Goal: Task Accomplishment & Management: Manage account settings

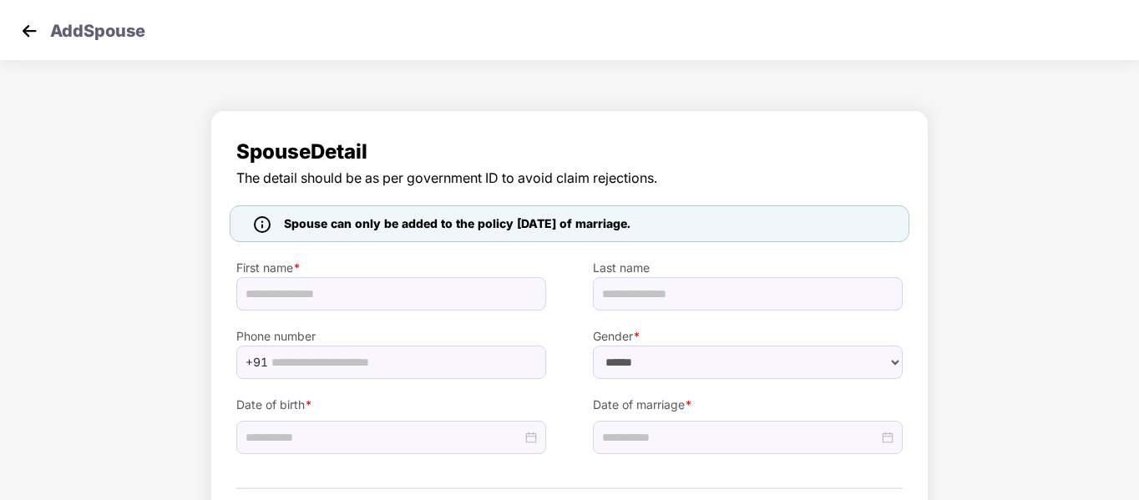
select select "******"
click at [24, 27] on img at bounding box center [29, 30] width 25 height 25
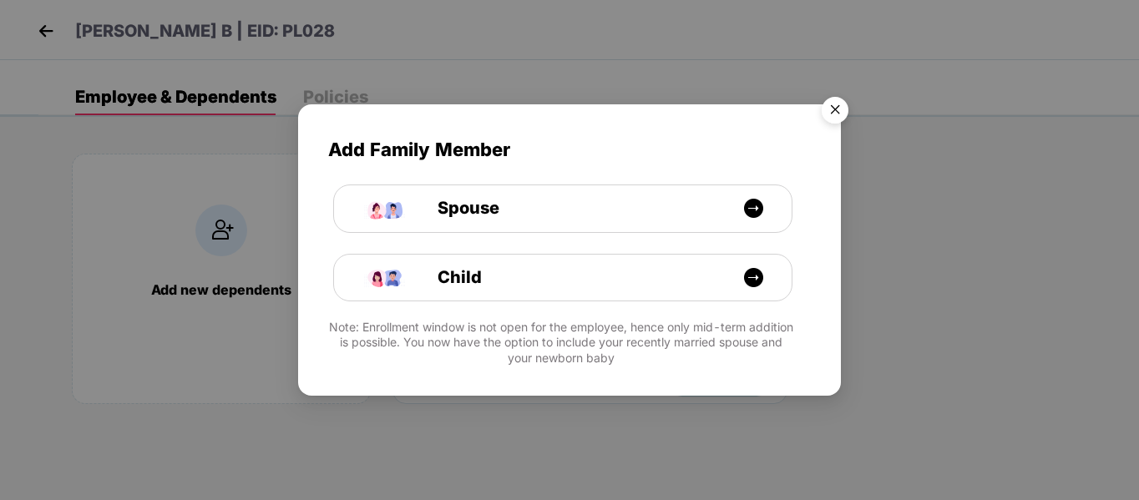
click at [833, 108] on img "Close" at bounding box center [835, 112] width 47 height 47
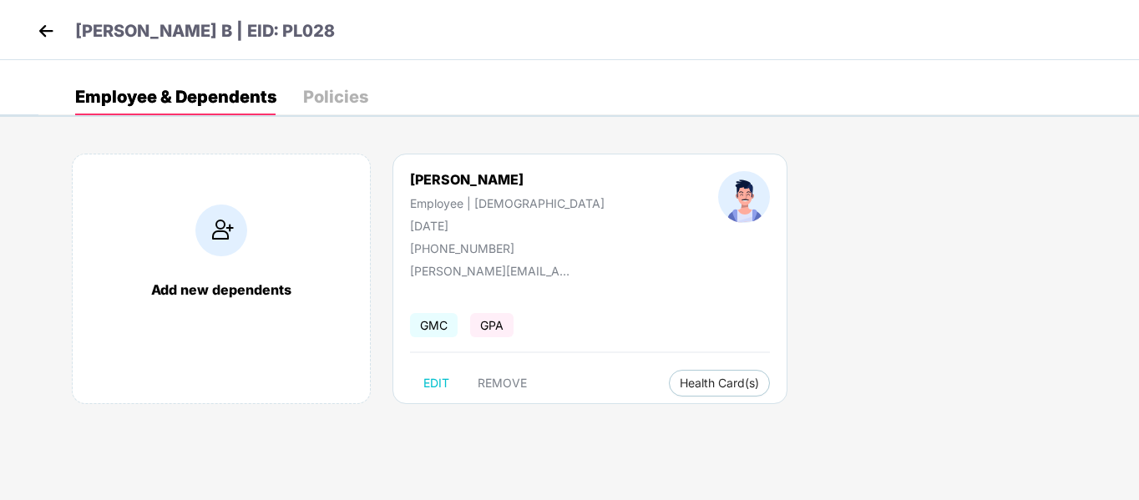
click at [47, 27] on img at bounding box center [45, 30] width 25 height 25
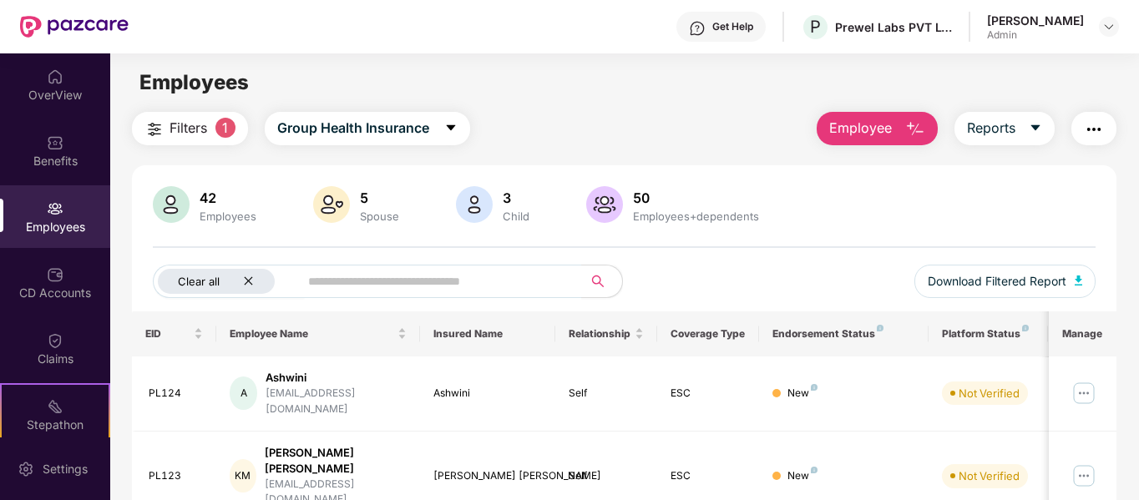
click at [251, 281] on icon "close" at bounding box center [248, 281] width 11 height 11
click at [1109, 28] on img at bounding box center [1108, 26] width 13 height 13
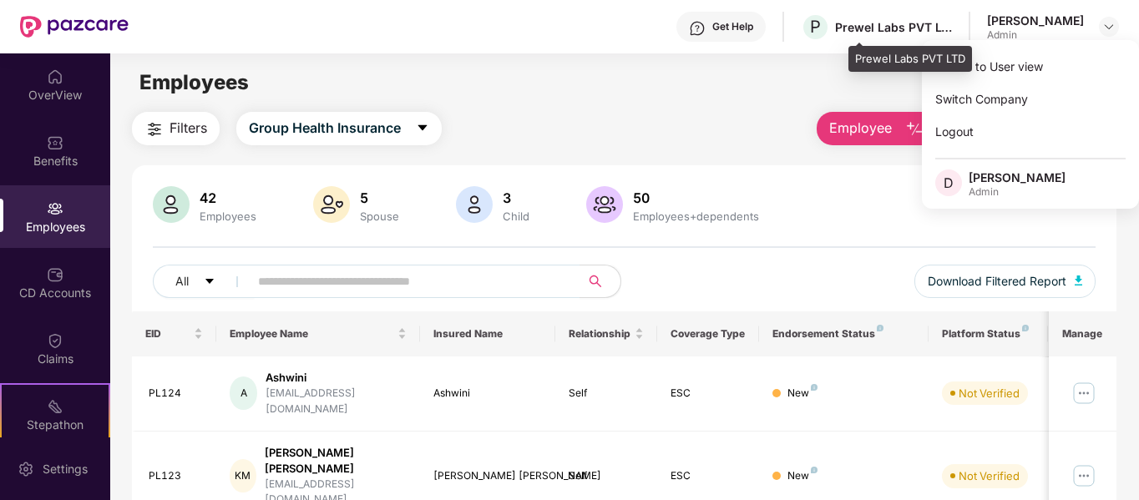
click at [952, 35] on div "P Prewel Labs PVT LTD" at bounding box center [876, 27] width 151 height 29
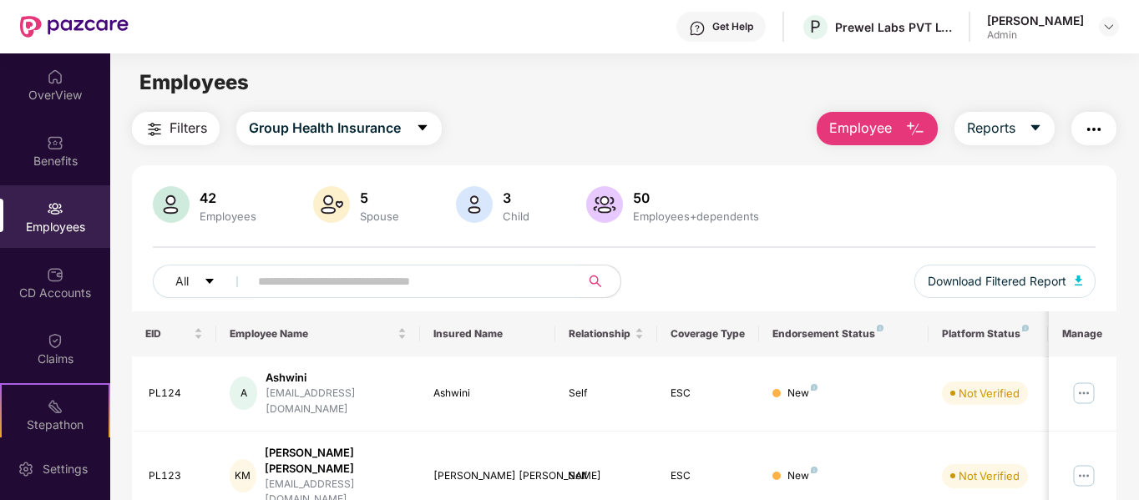
click at [1089, 30] on div "[PERSON_NAME] Admin" at bounding box center [1053, 27] width 132 height 29
click at [1106, 24] on img at bounding box center [1108, 26] width 13 height 13
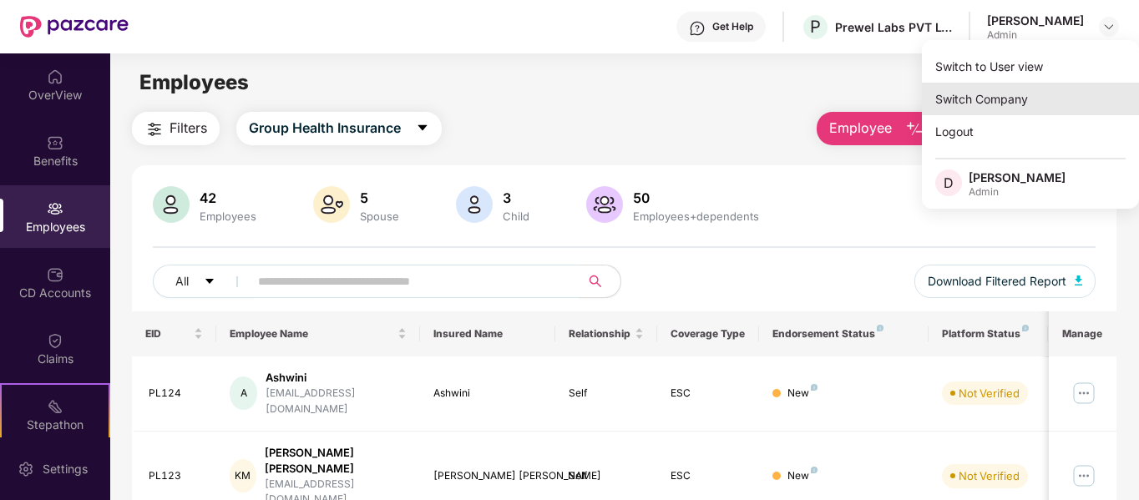
click at [1024, 103] on div "Switch Company" at bounding box center [1030, 99] width 217 height 33
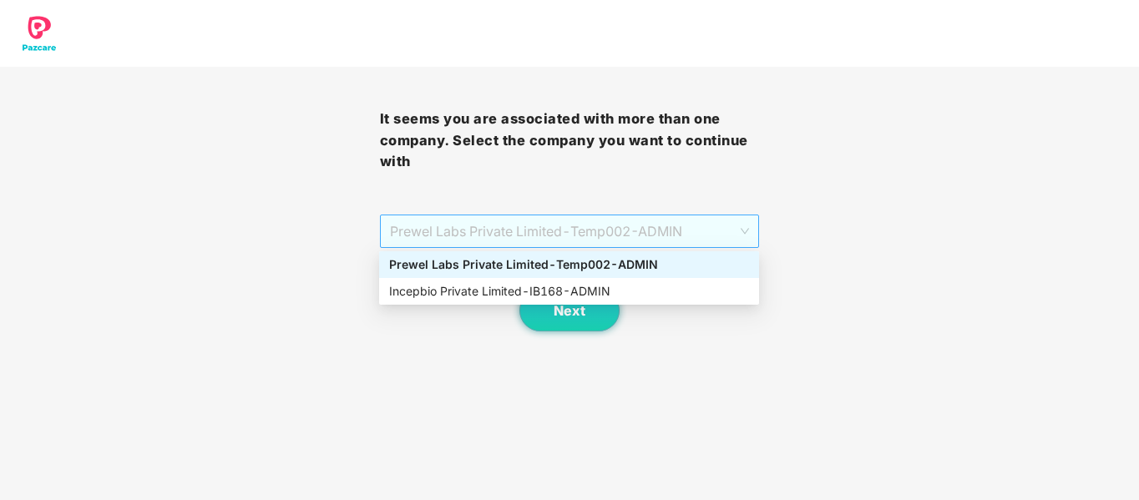
click at [696, 246] on span "Prewel Labs Private Limited - Temp002 - ADMIN" at bounding box center [570, 231] width 360 height 32
click at [630, 282] on div "Incepbio Private Limited - IB168 - ADMIN" at bounding box center [569, 291] width 360 height 18
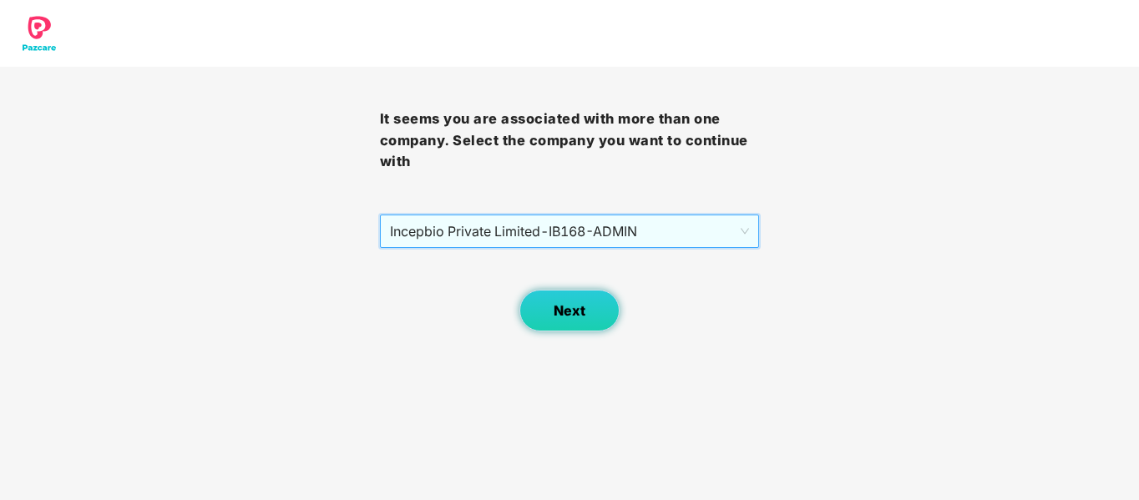
click at [564, 304] on span "Next" at bounding box center [570, 311] width 32 height 16
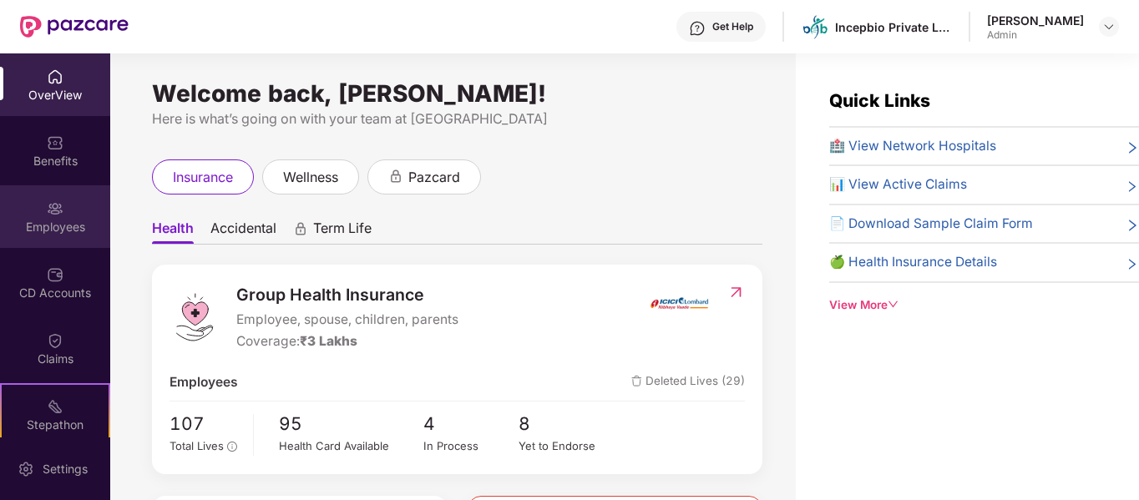
click at [55, 228] on div "Employees" at bounding box center [55, 227] width 110 height 17
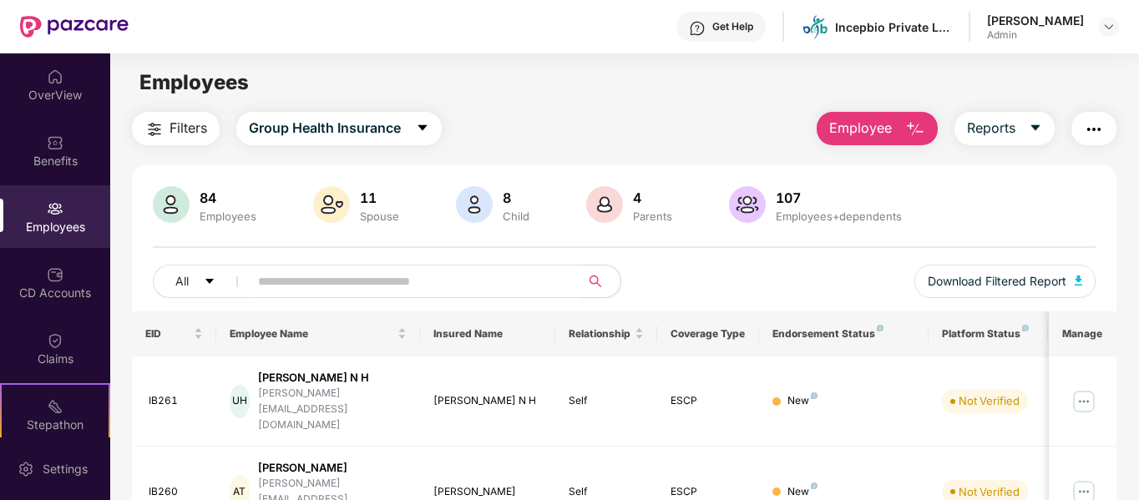
click at [326, 291] on input "text" at bounding box center [408, 281] width 300 height 25
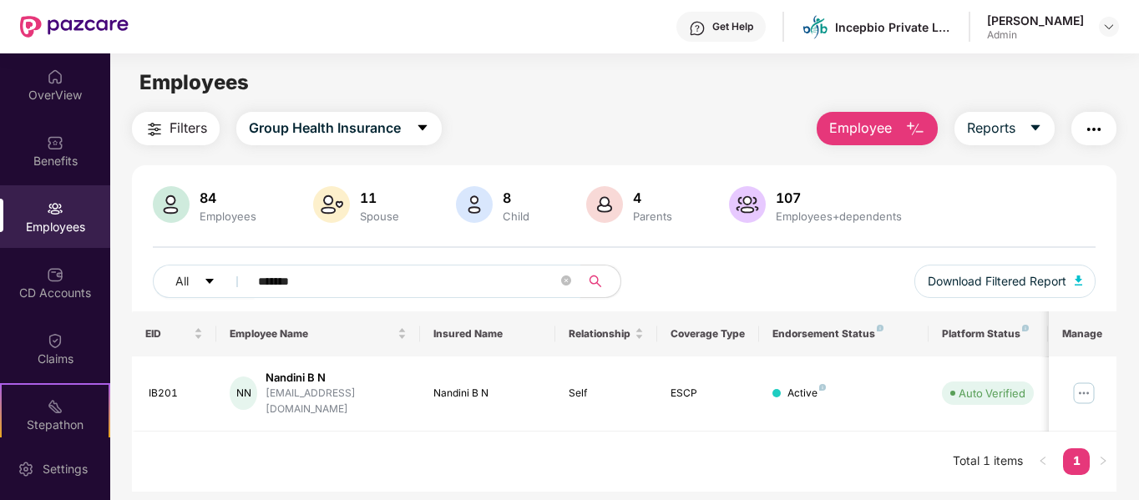
type input "*******"
